Goal: Task Accomplishment & Management: Manage account settings

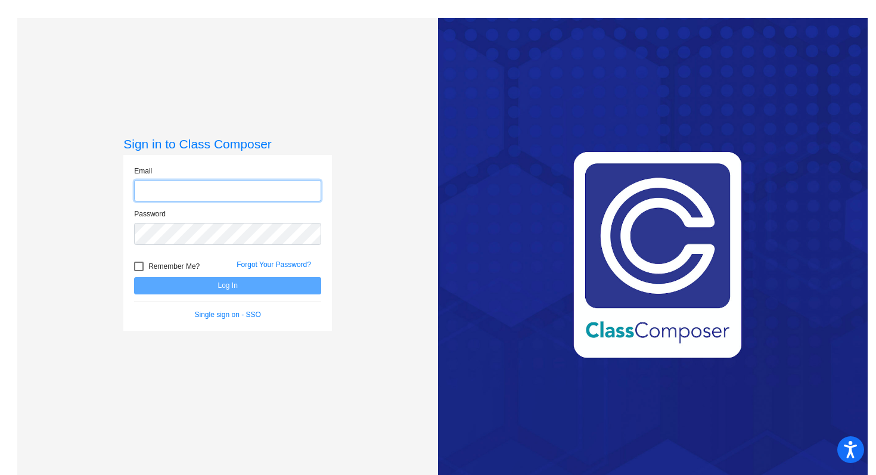
type input "[EMAIL_ADDRESS][DOMAIN_NAME]"
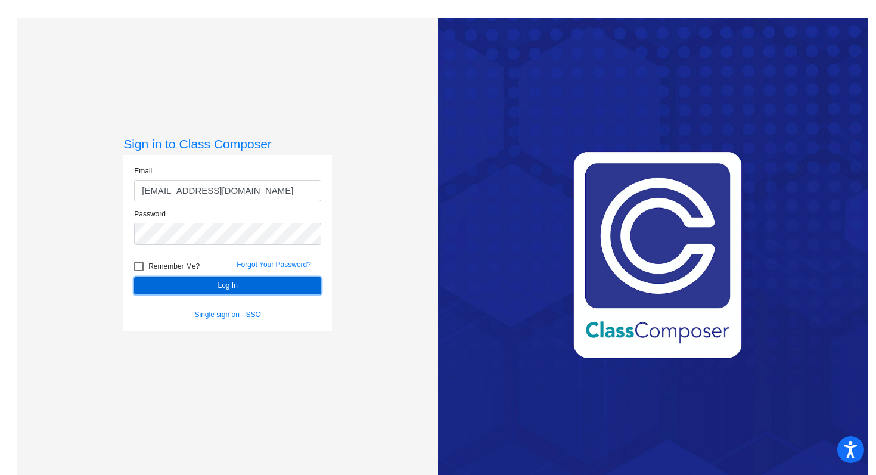
click at [237, 283] on button "Log In" at bounding box center [227, 285] width 187 height 17
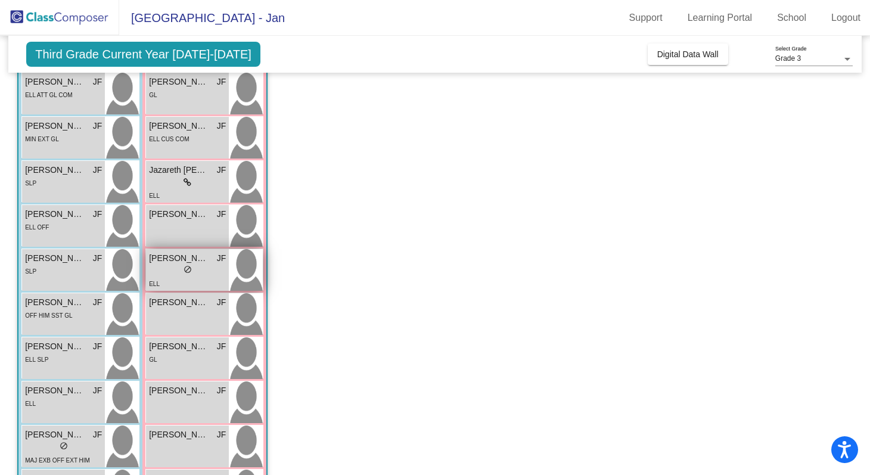
scroll to position [240, 0]
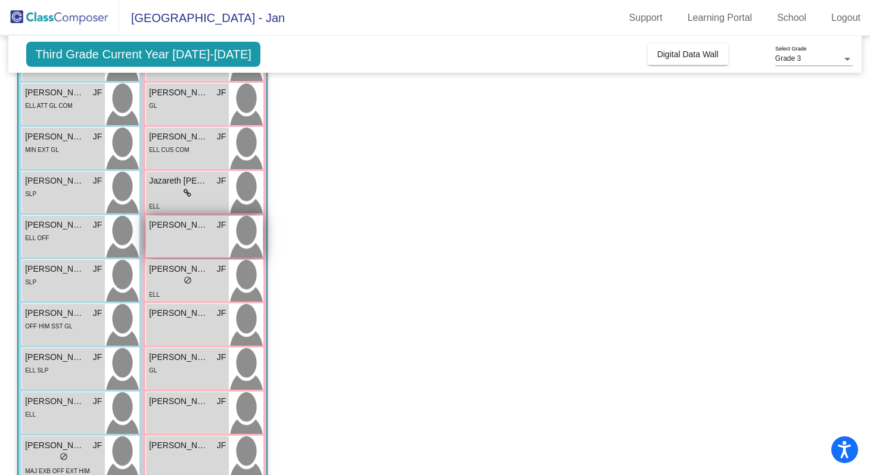
click at [198, 242] on div "[PERSON_NAME] JF lock do_not_disturb_alt" at bounding box center [187, 237] width 83 height 42
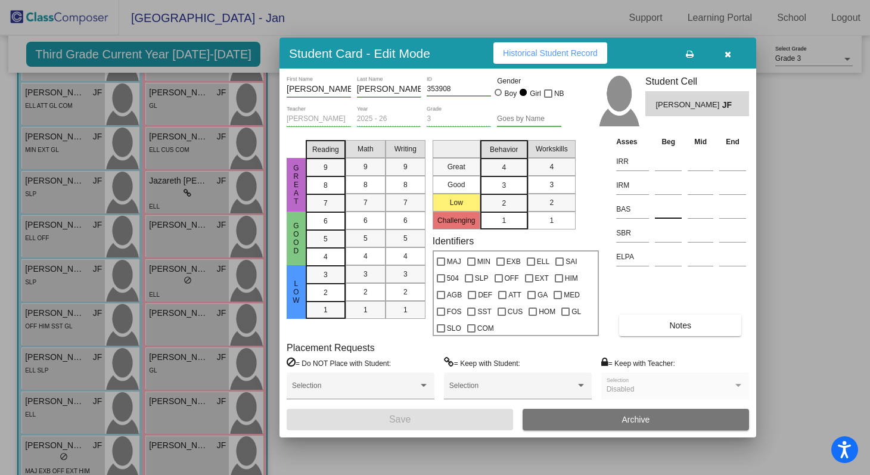
click at [664, 210] on input at bounding box center [668, 209] width 27 height 18
type input "i"
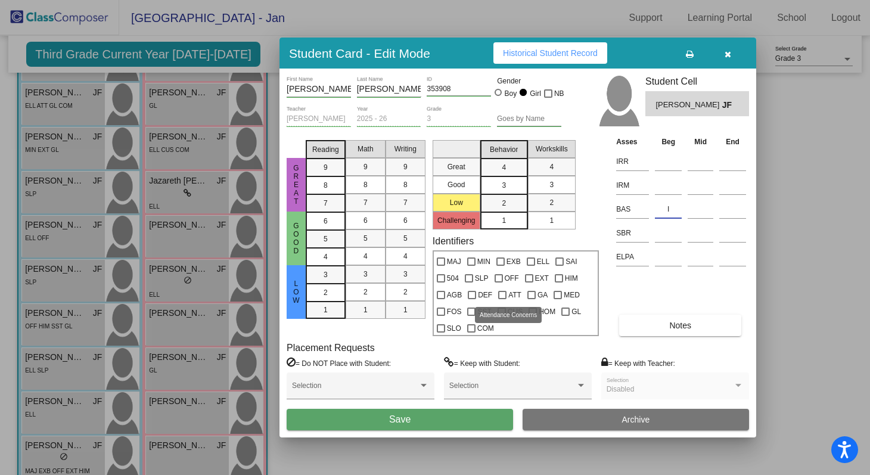
type input "I"
click at [504, 298] on div at bounding box center [502, 295] width 8 height 8
click at [503, 299] on input "ATT" at bounding box center [502, 299] width 1 height 1
checkbox input "true"
click at [557, 281] on div at bounding box center [559, 278] width 8 height 8
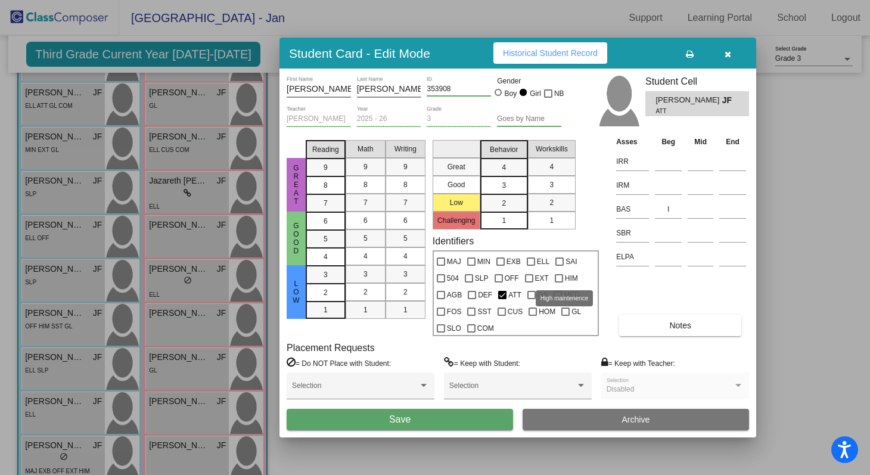
click at [559, 283] on input "HIM" at bounding box center [559, 283] width 1 height 1
checkbox input "true"
click at [442, 330] on div at bounding box center [441, 328] width 8 height 8
click at [441, 333] on input "SLO" at bounding box center [441, 333] width 1 height 1
click at [442, 330] on div at bounding box center [441, 328] width 8 height 8
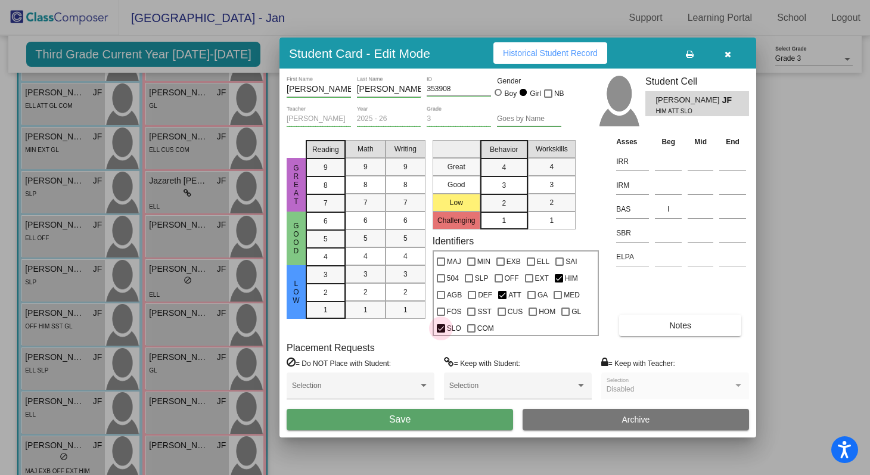
click at [441, 333] on input "SLO" at bounding box center [441, 333] width 1 height 1
checkbox input "false"
click at [667, 237] on input at bounding box center [668, 233] width 27 height 18
type input "?"
click at [507, 171] on div "4" at bounding box center [503, 168] width 23 height 18
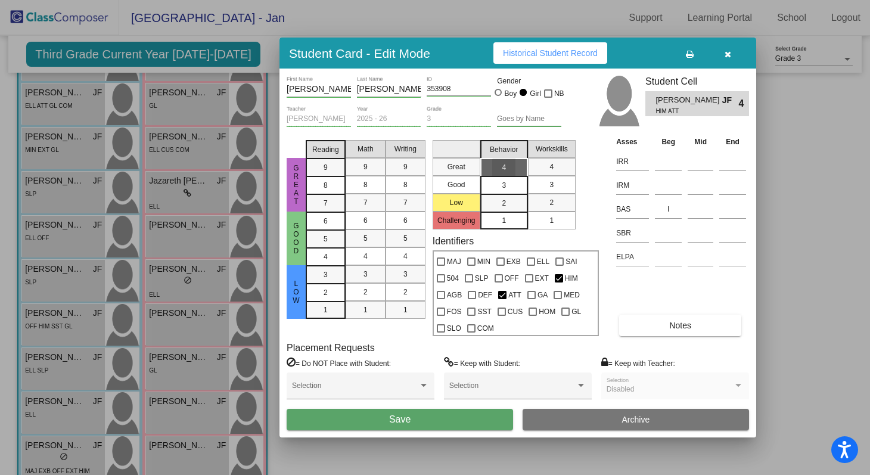
click at [507, 171] on div "4" at bounding box center [503, 168] width 23 height 18
click at [510, 190] on div "3" at bounding box center [503, 185] width 23 height 18
click at [507, 170] on div "4" at bounding box center [503, 168] width 23 height 18
click at [556, 200] on div "2" at bounding box center [551, 203] width 23 height 18
click at [504, 185] on span "3" at bounding box center [504, 185] width 4 height 11
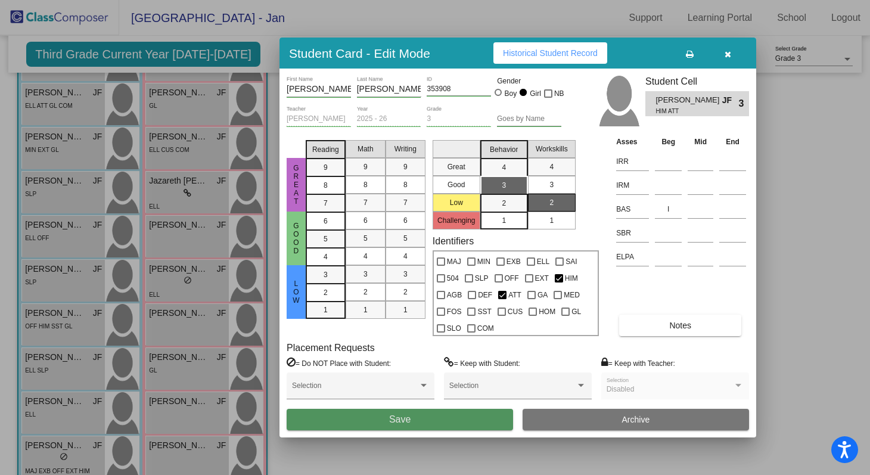
click at [397, 424] on span "Save" at bounding box center [399, 419] width 21 height 10
